Goal: Information Seeking & Learning: Find specific fact

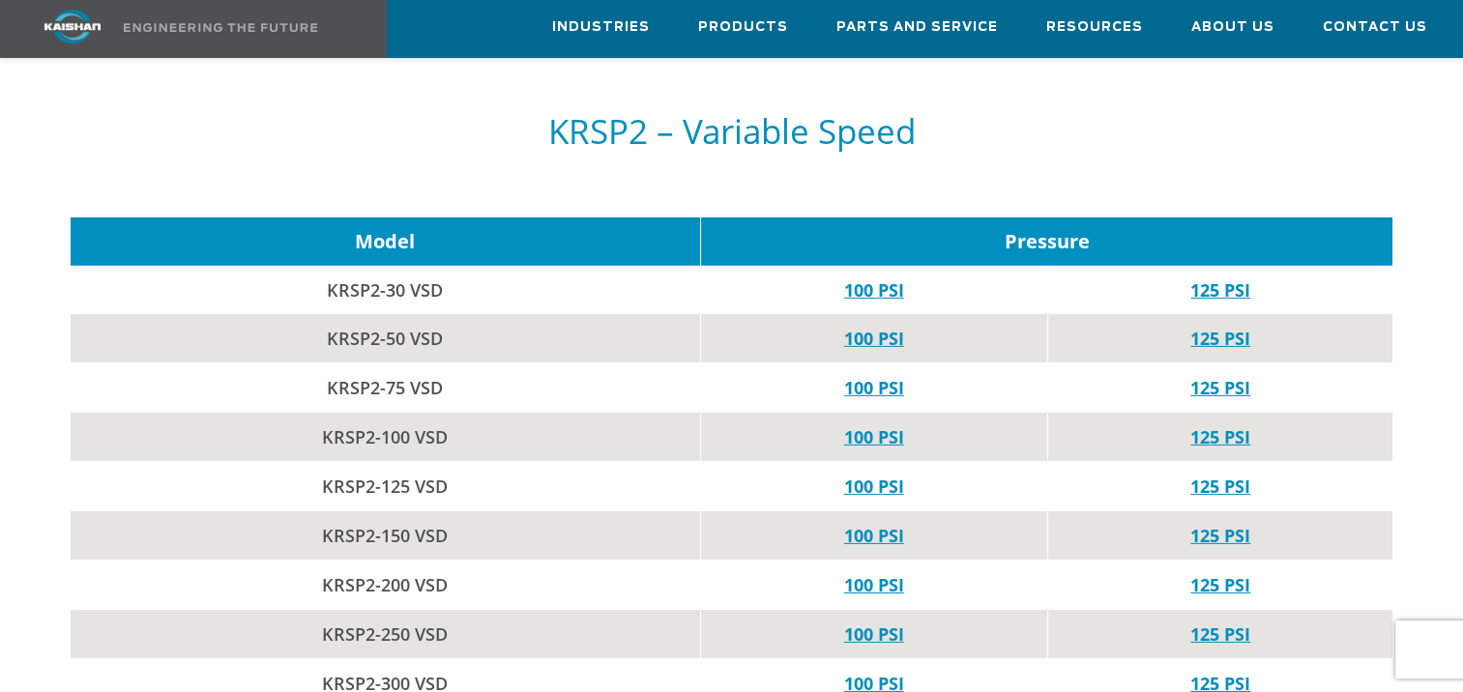
scroll to position [6382, 0]
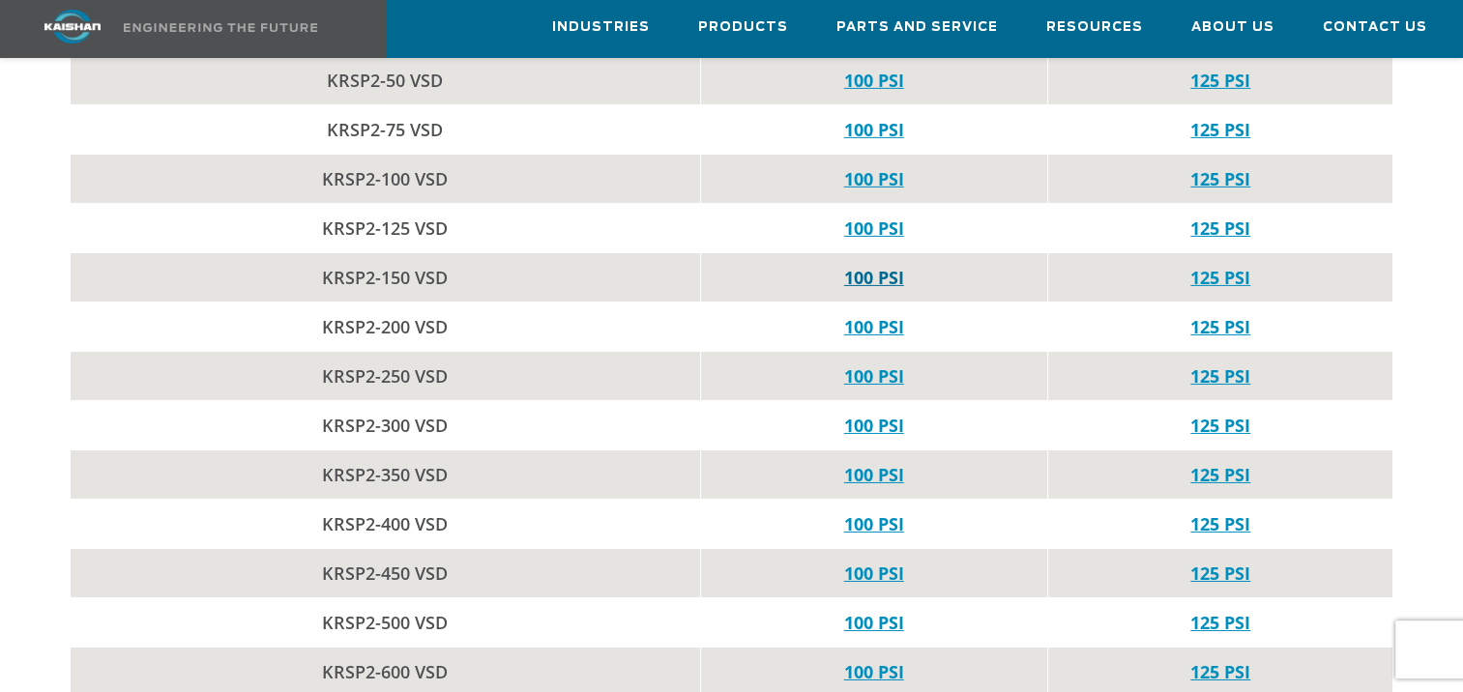
click at [886, 266] on link "100 PSI" at bounding box center [874, 277] width 60 height 23
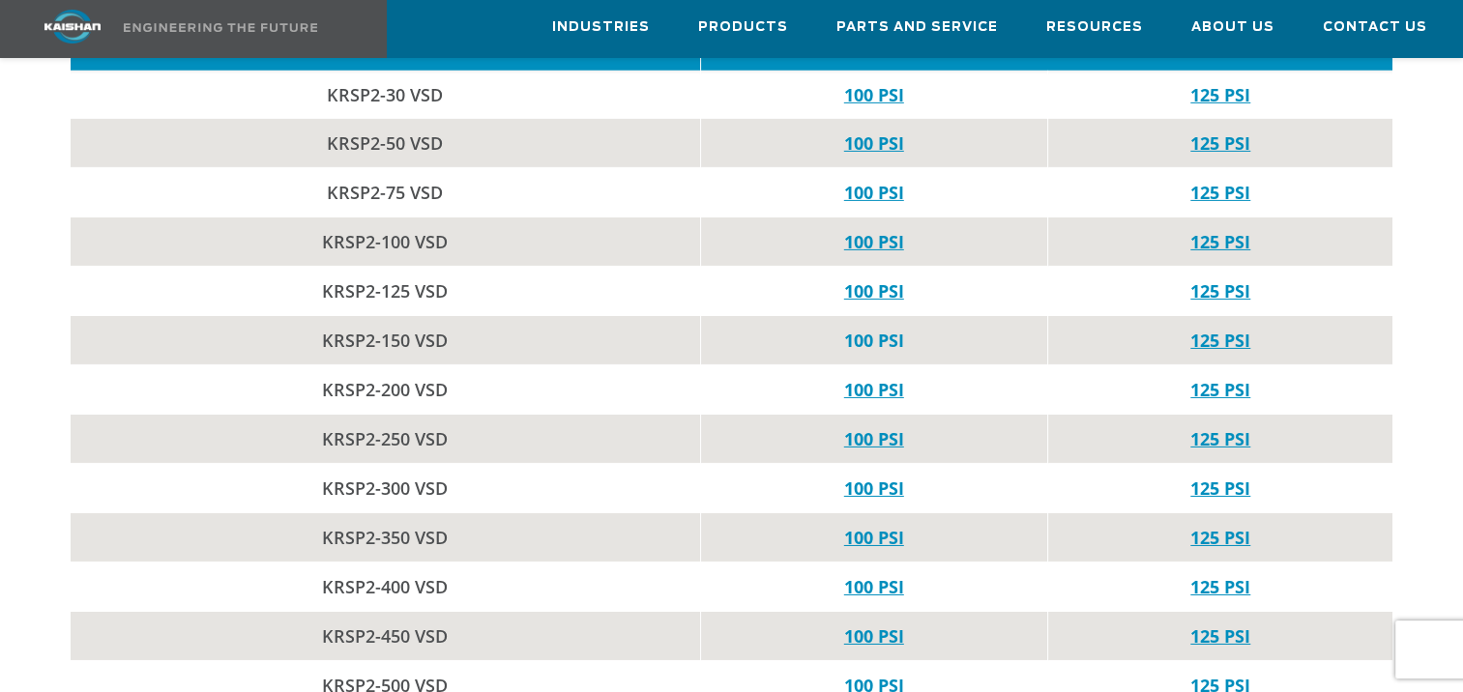
scroll to position [6285, 0]
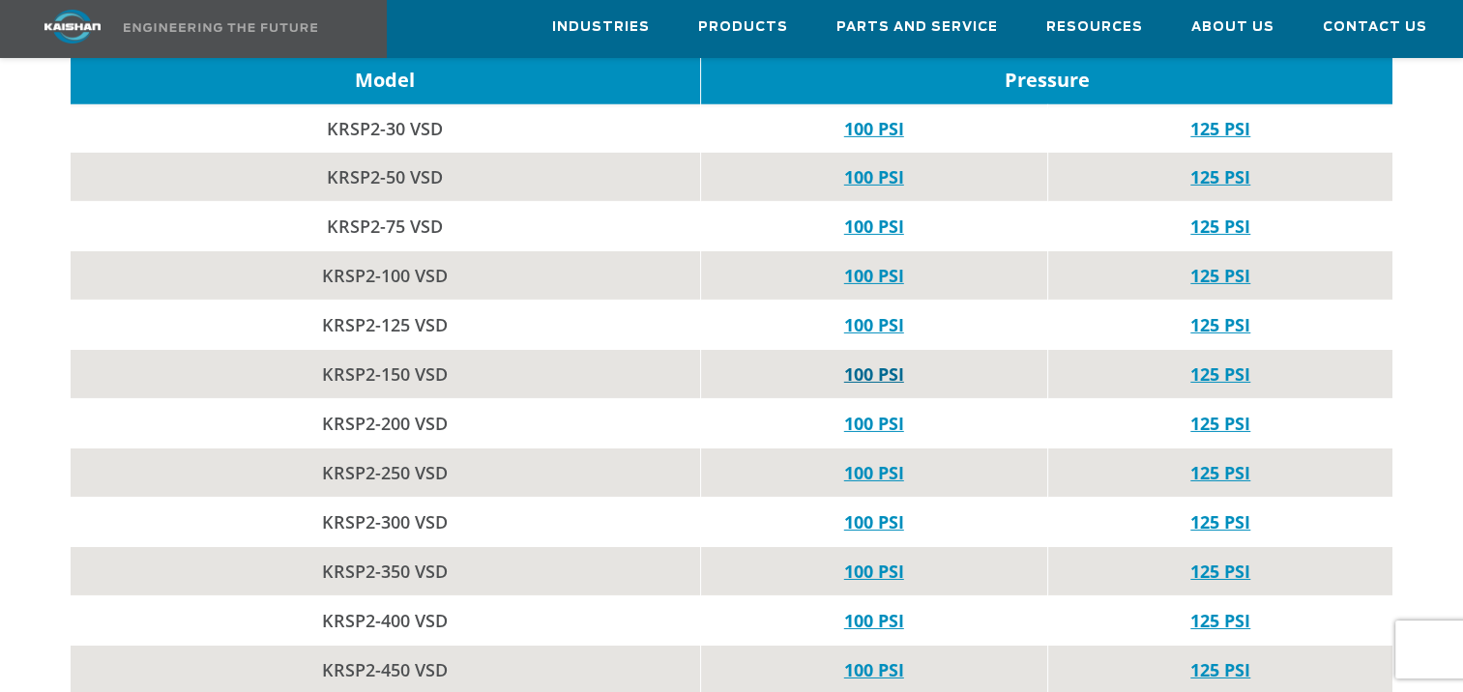
click at [876, 363] on link "100 PSI" at bounding box center [874, 374] width 60 height 23
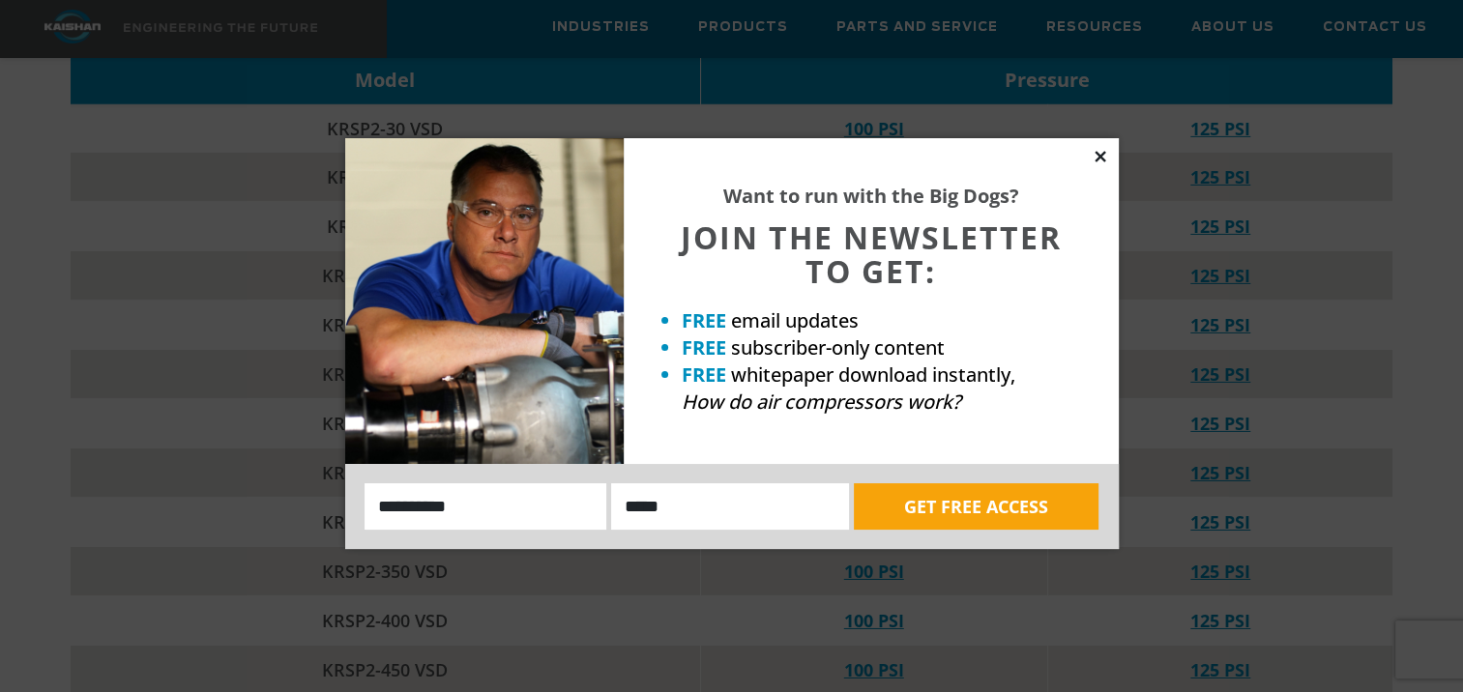
click at [1106, 153] on icon at bounding box center [1100, 156] width 17 height 17
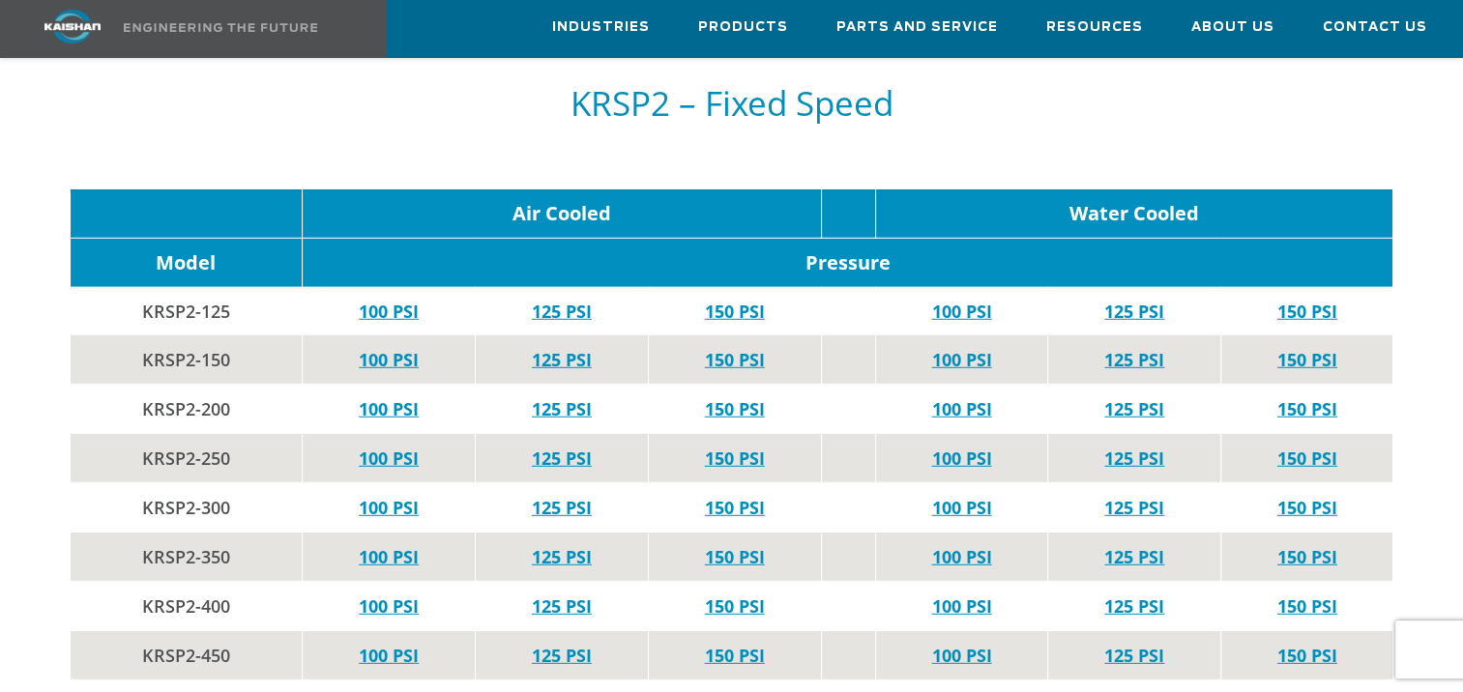
scroll to position [5415, 0]
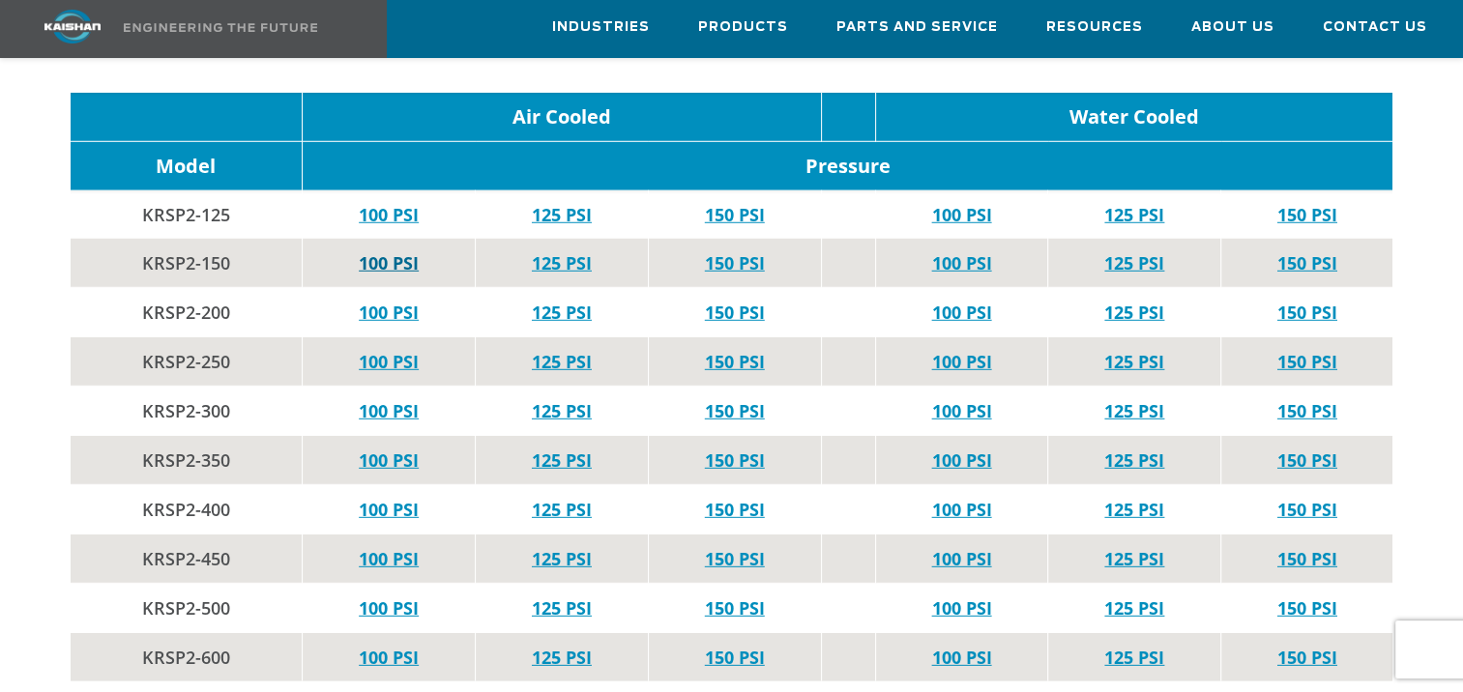
click at [398, 251] on link "100 PSI" at bounding box center [389, 262] width 60 height 23
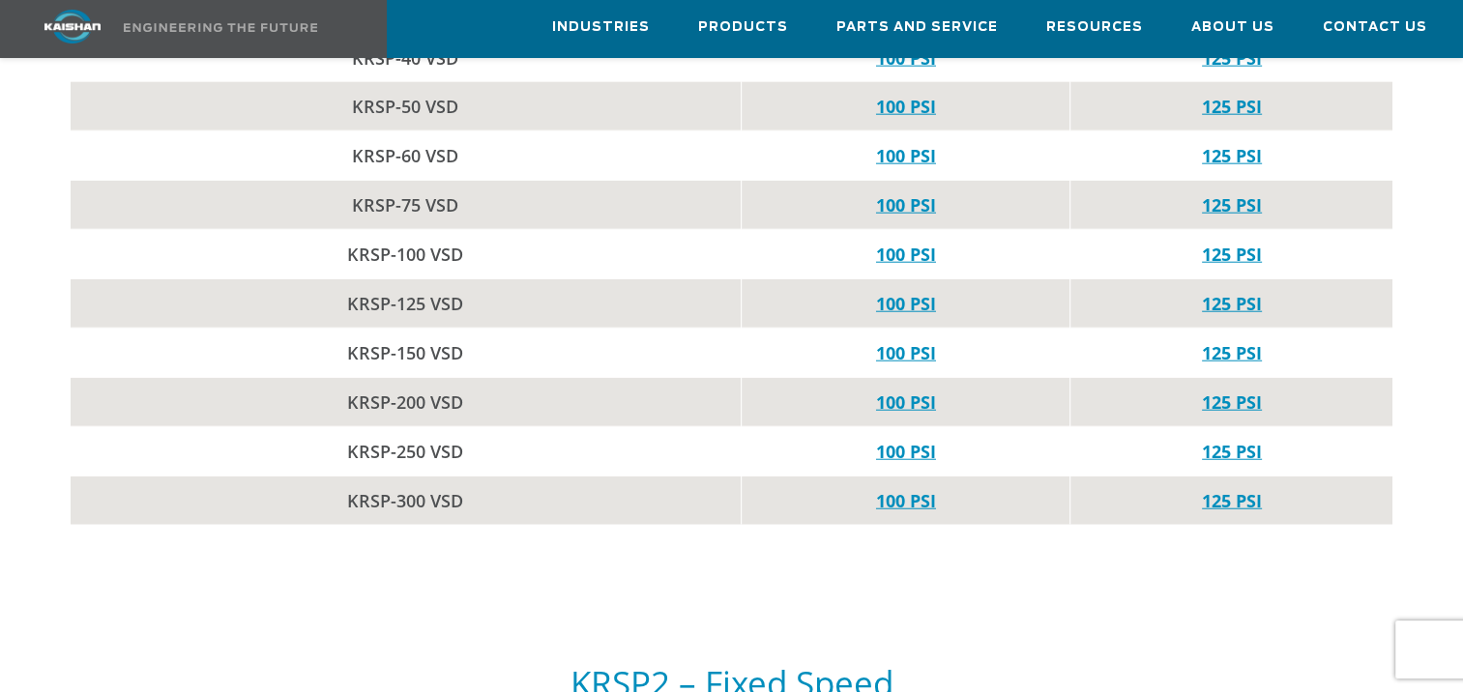
scroll to position [4641, 0]
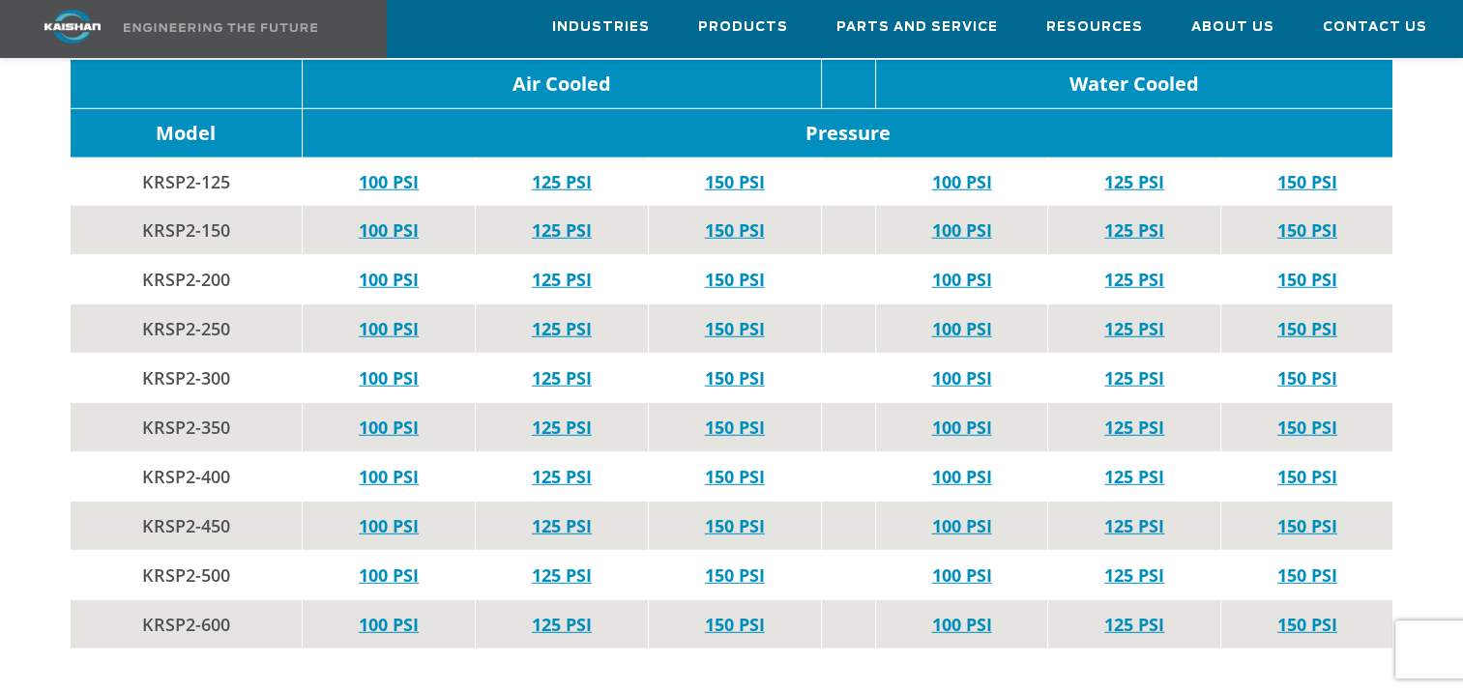
scroll to position [5318, 0]
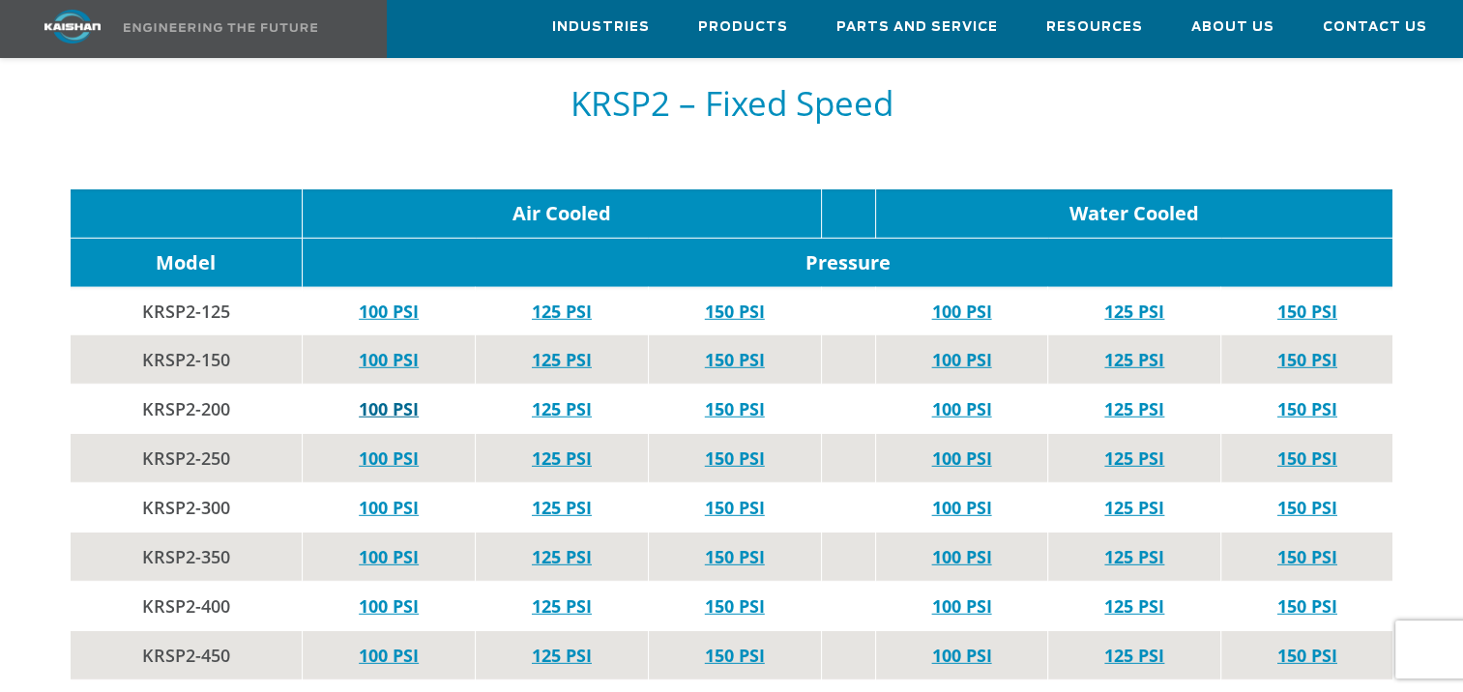
click at [387, 397] on link "100 PSI" at bounding box center [389, 408] width 60 height 23
